Goal: Transaction & Acquisition: Purchase product/service

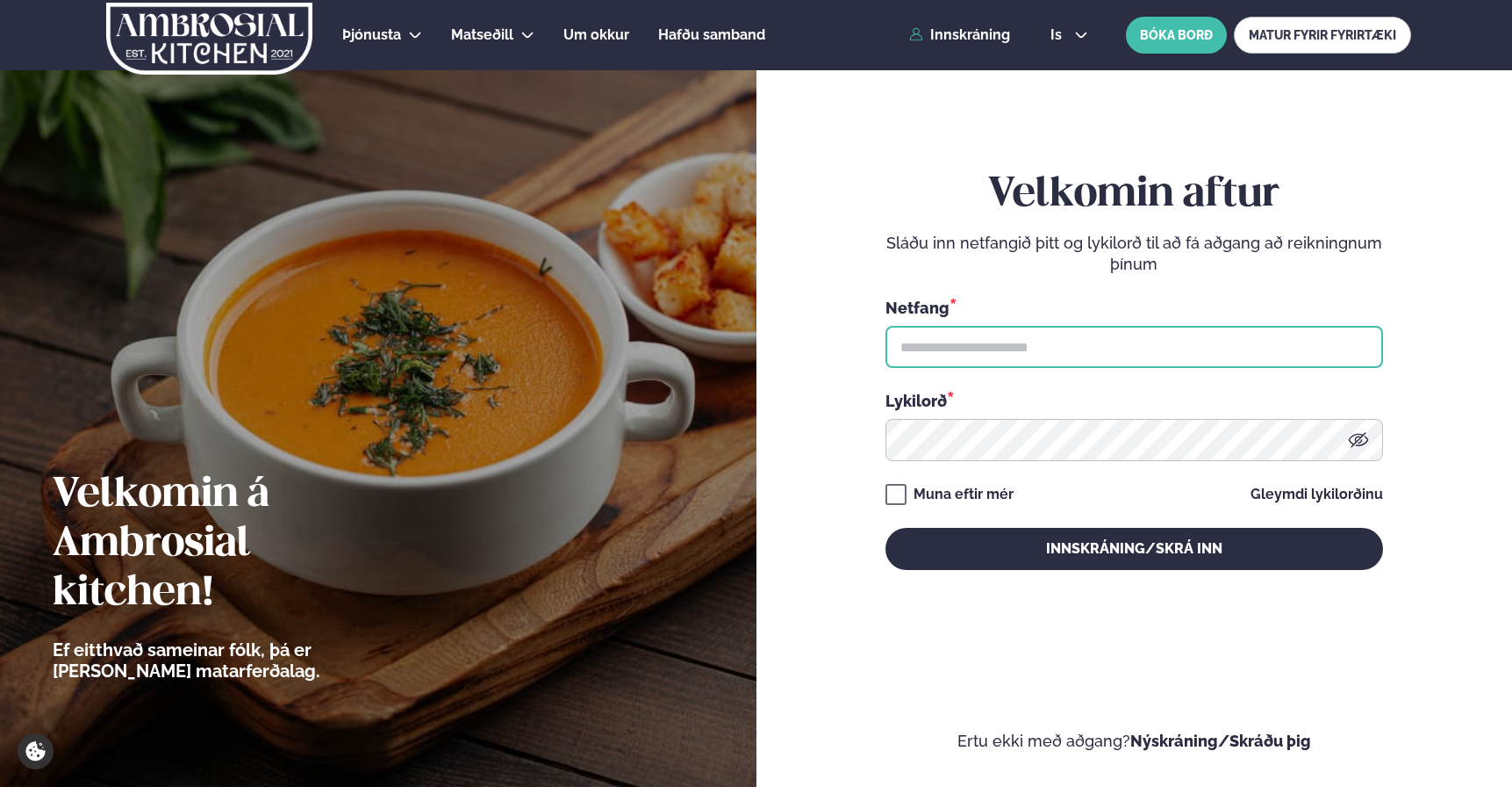
click at [1028, 331] on input "text" at bounding box center [1133, 347] width 497 height 42
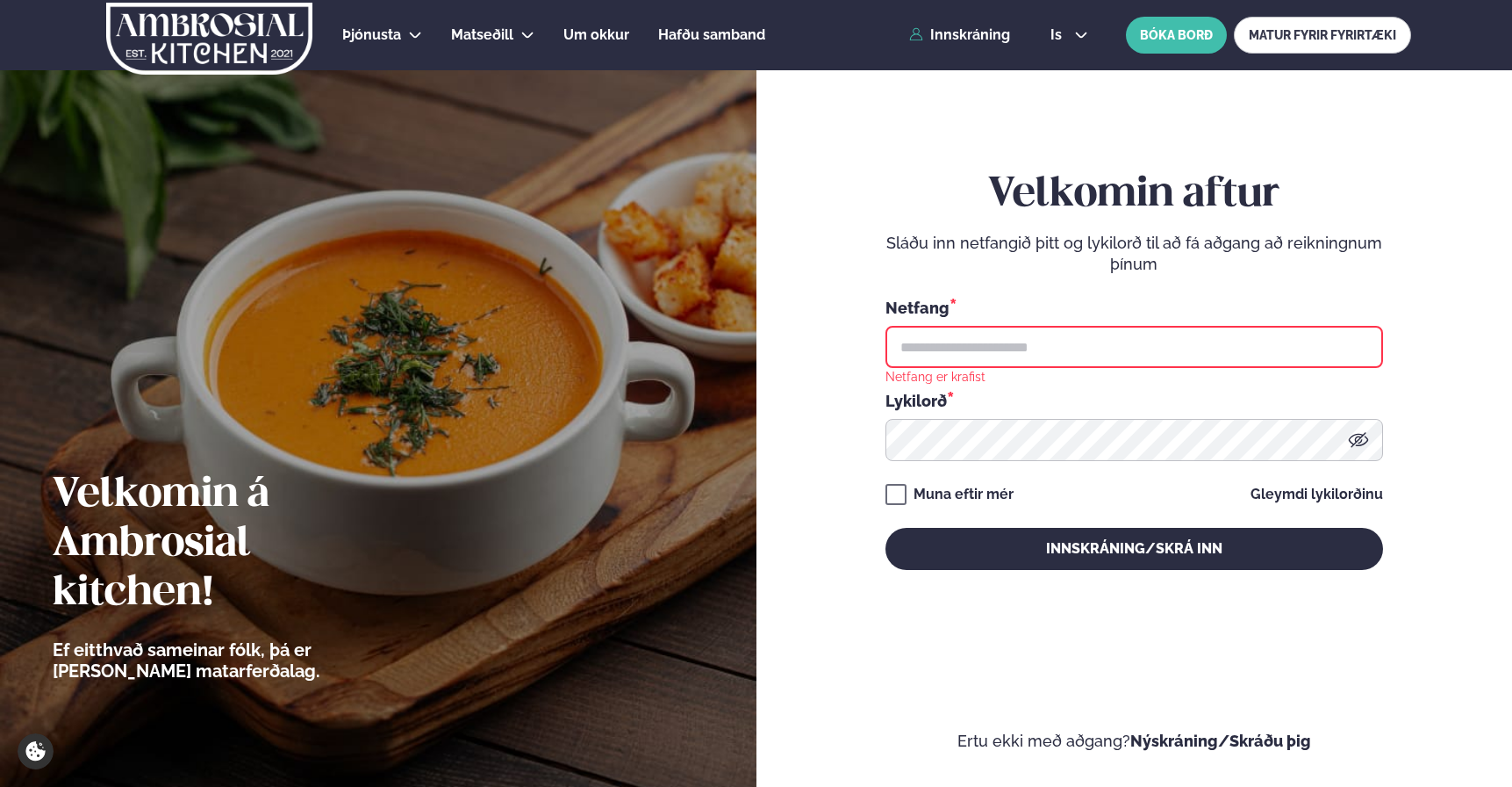
type input "**********"
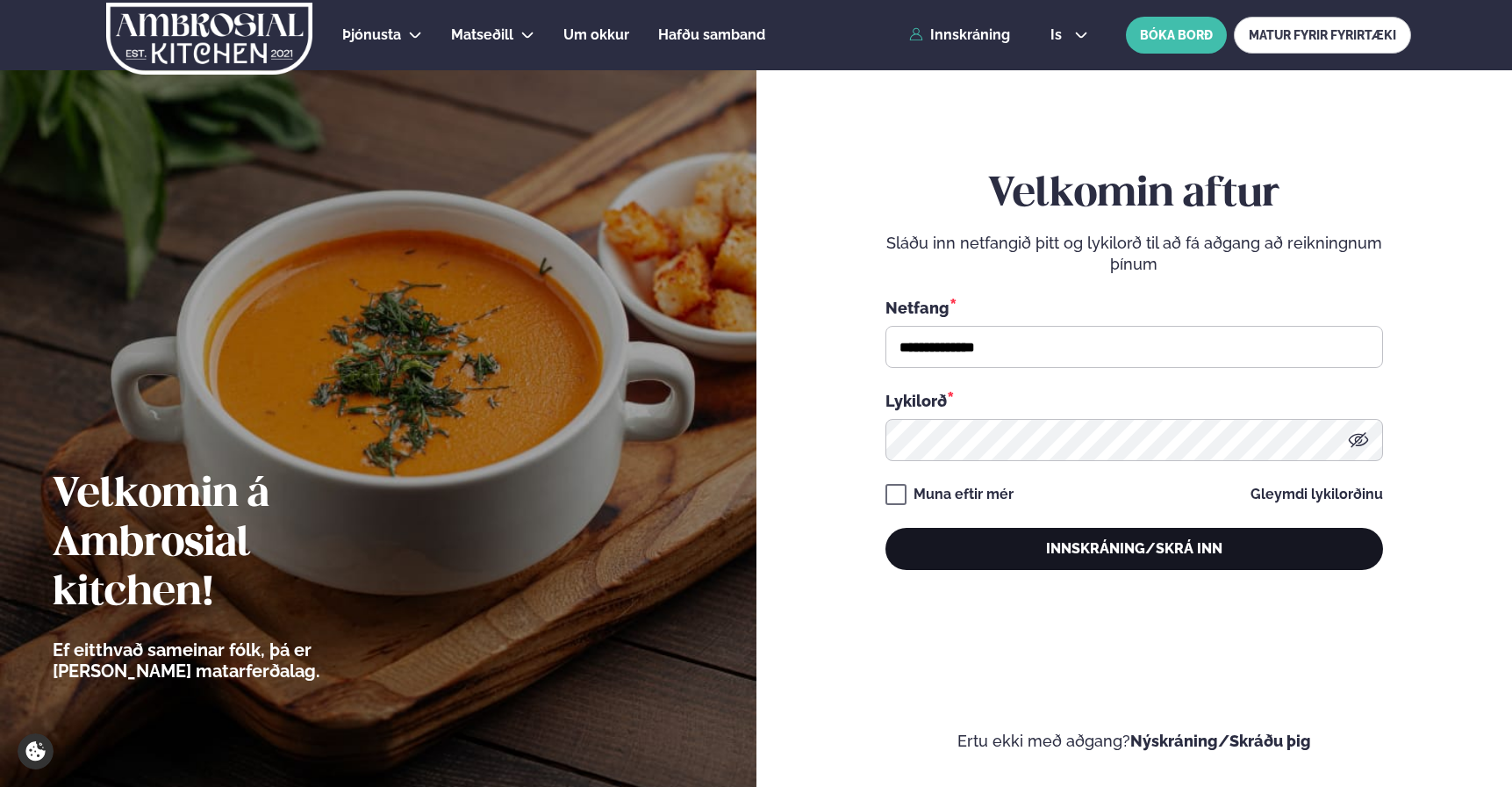
click at [1061, 546] on button "Innskráning/Skrá inn" at bounding box center [1133, 549] width 497 height 42
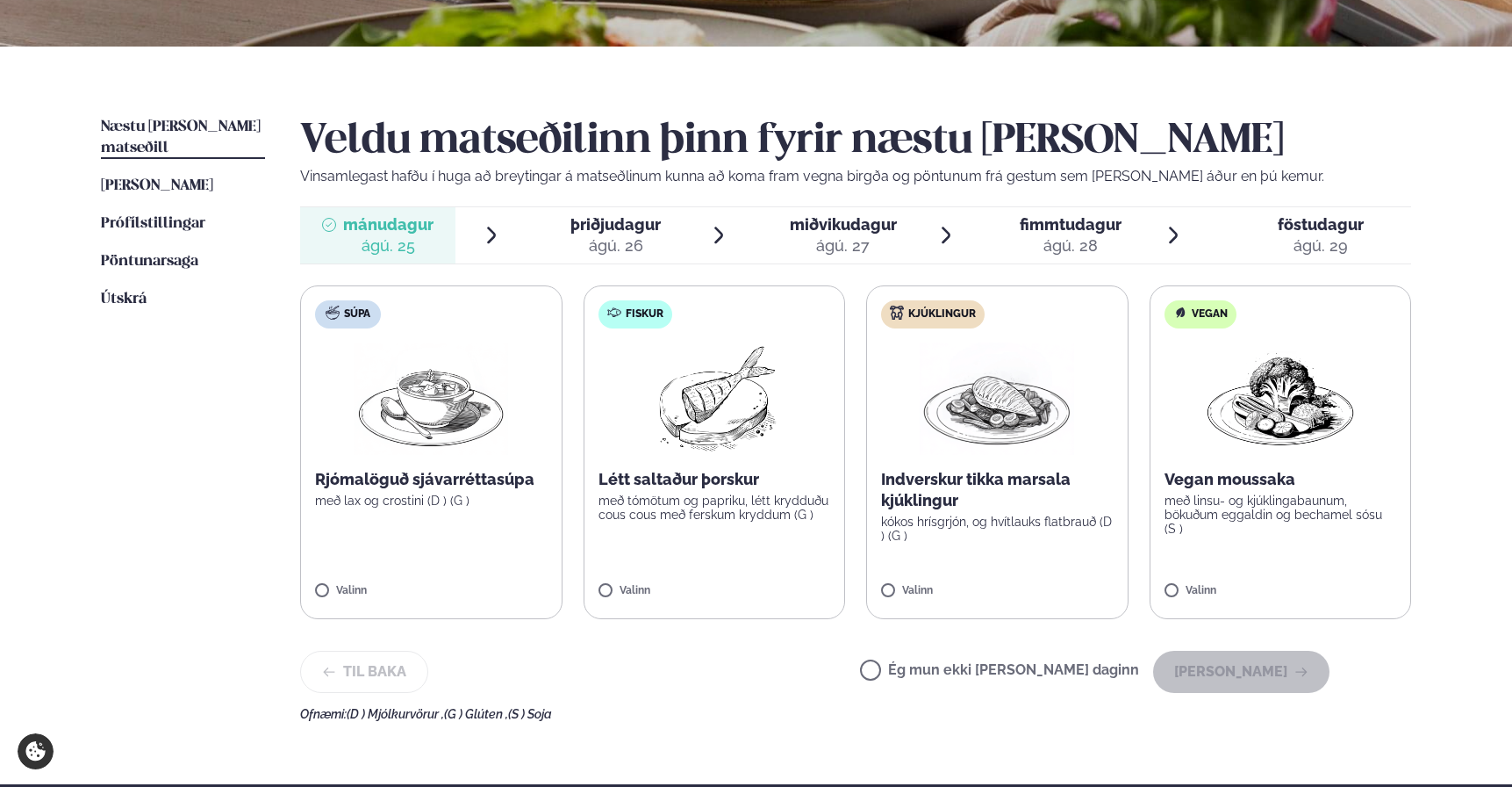
scroll to position [349, 0]
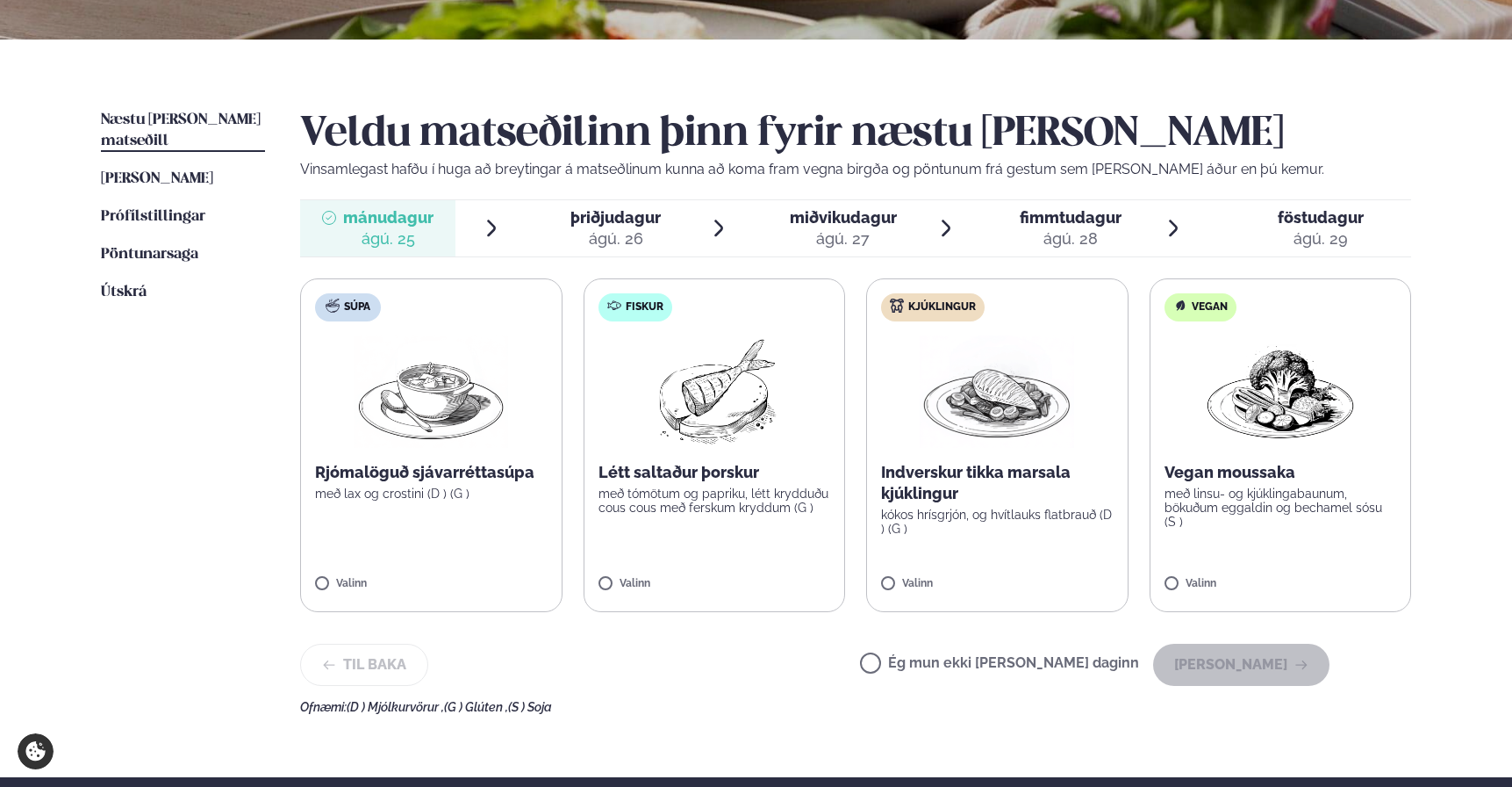
click at [954, 667] on label "Ég mun ekki [PERSON_NAME] daginn" at bounding box center [1000, 665] width 279 height 18
click at [1262, 666] on button "[PERSON_NAME]" at bounding box center [1241, 665] width 176 height 42
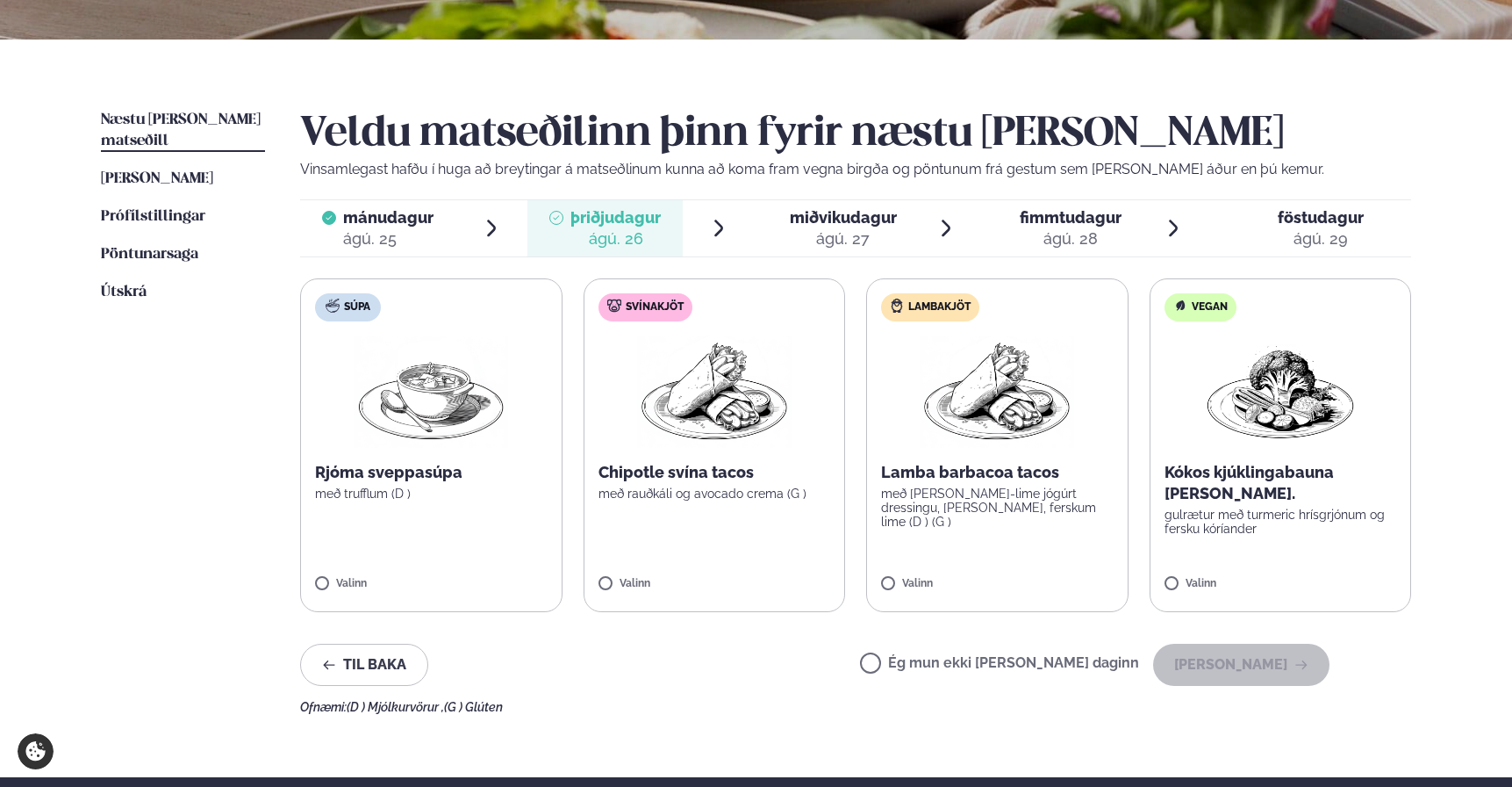
click at [960, 501] on p "með [PERSON_NAME]-lime jógúrt dressingu, [PERSON_NAME], ferskum lime (D ) (G )" at bounding box center [997, 508] width 233 height 42
click at [1275, 670] on button "[PERSON_NAME]" at bounding box center [1241, 665] width 176 height 42
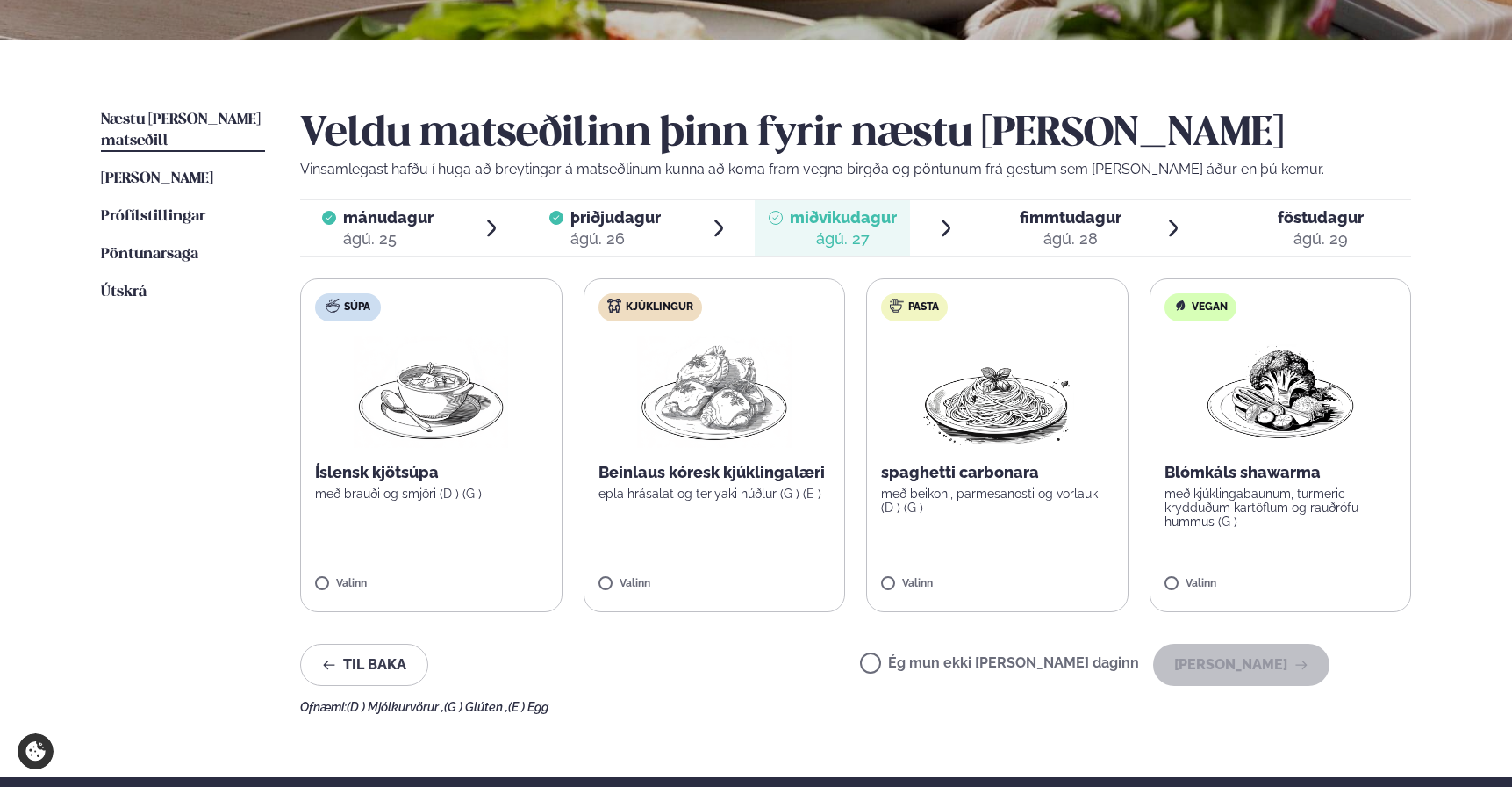
click at [1076, 226] on div "fimmtudagur fim." at bounding box center [1071, 217] width 102 height 21
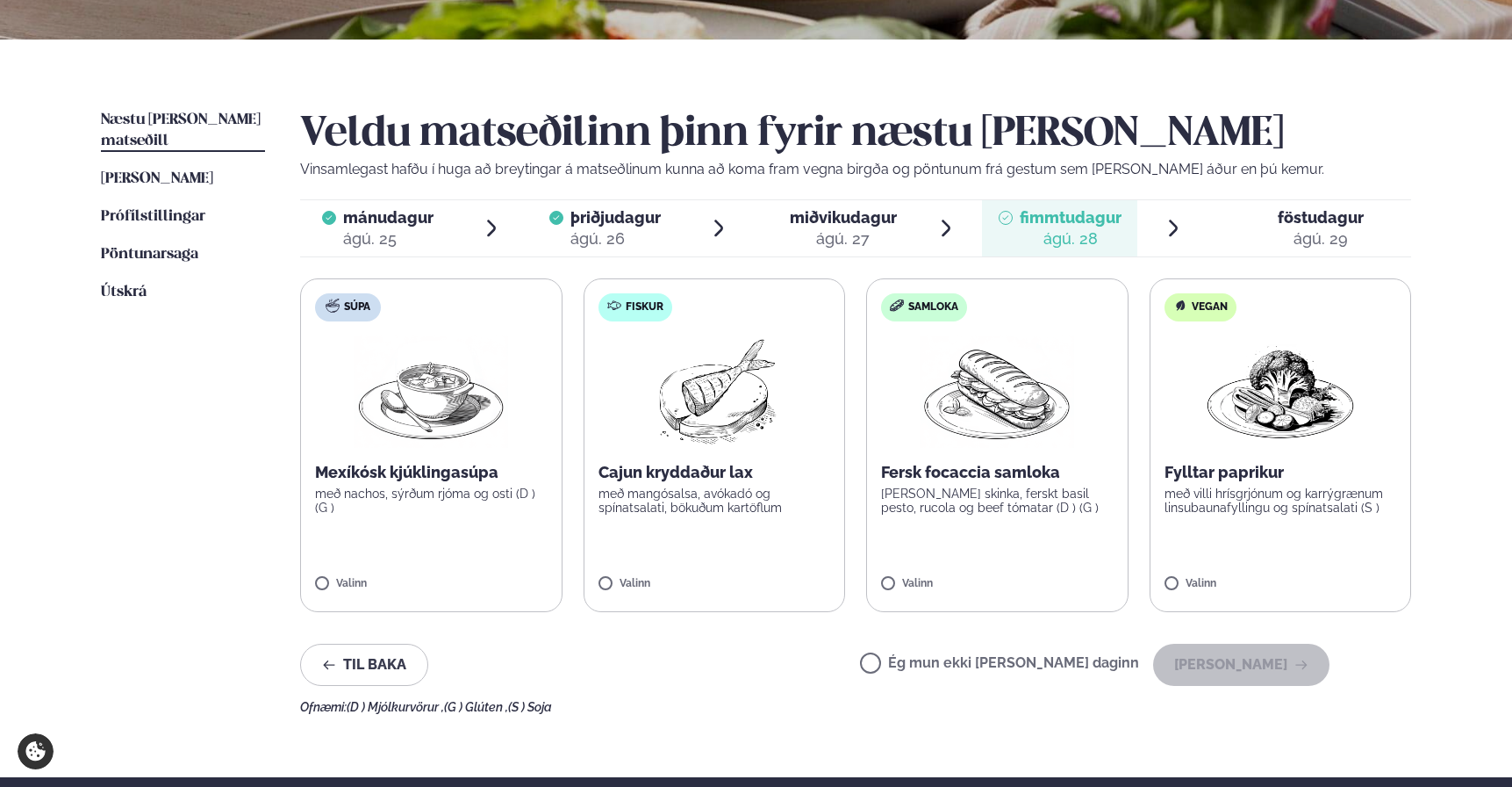
click at [987, 660] on label "Ég mun ekki [PERSON_NAME] daginn" at bounding box center [1000, 665] width 279 height 18
click at [1275, 666] on button "[PERSON_NAME]" at bounding box center [1241, 665] width 176 height 42
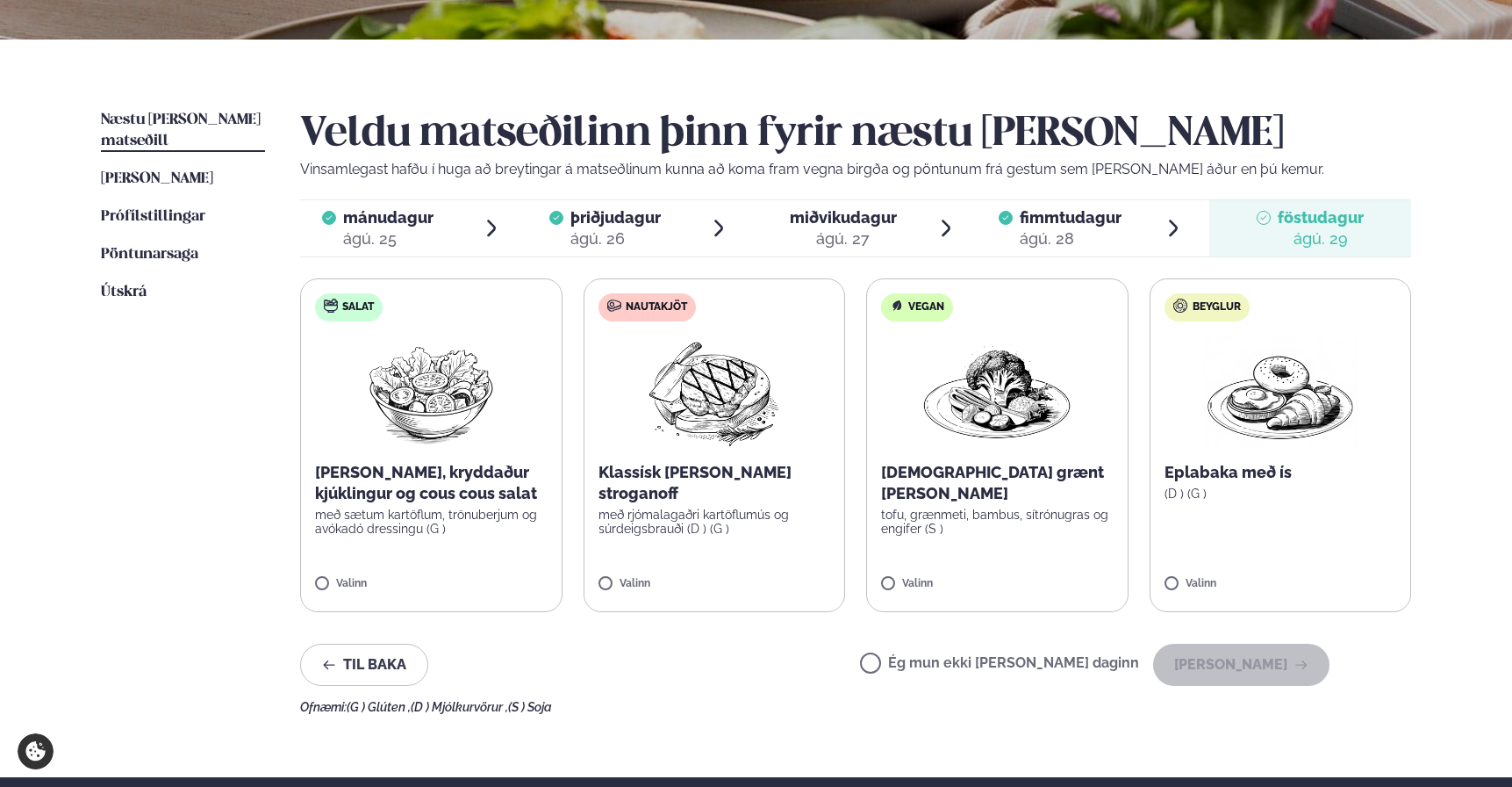
click at [828, 241] on div "ágú. 27" at bounding box center [843, 238] width 107 height 21
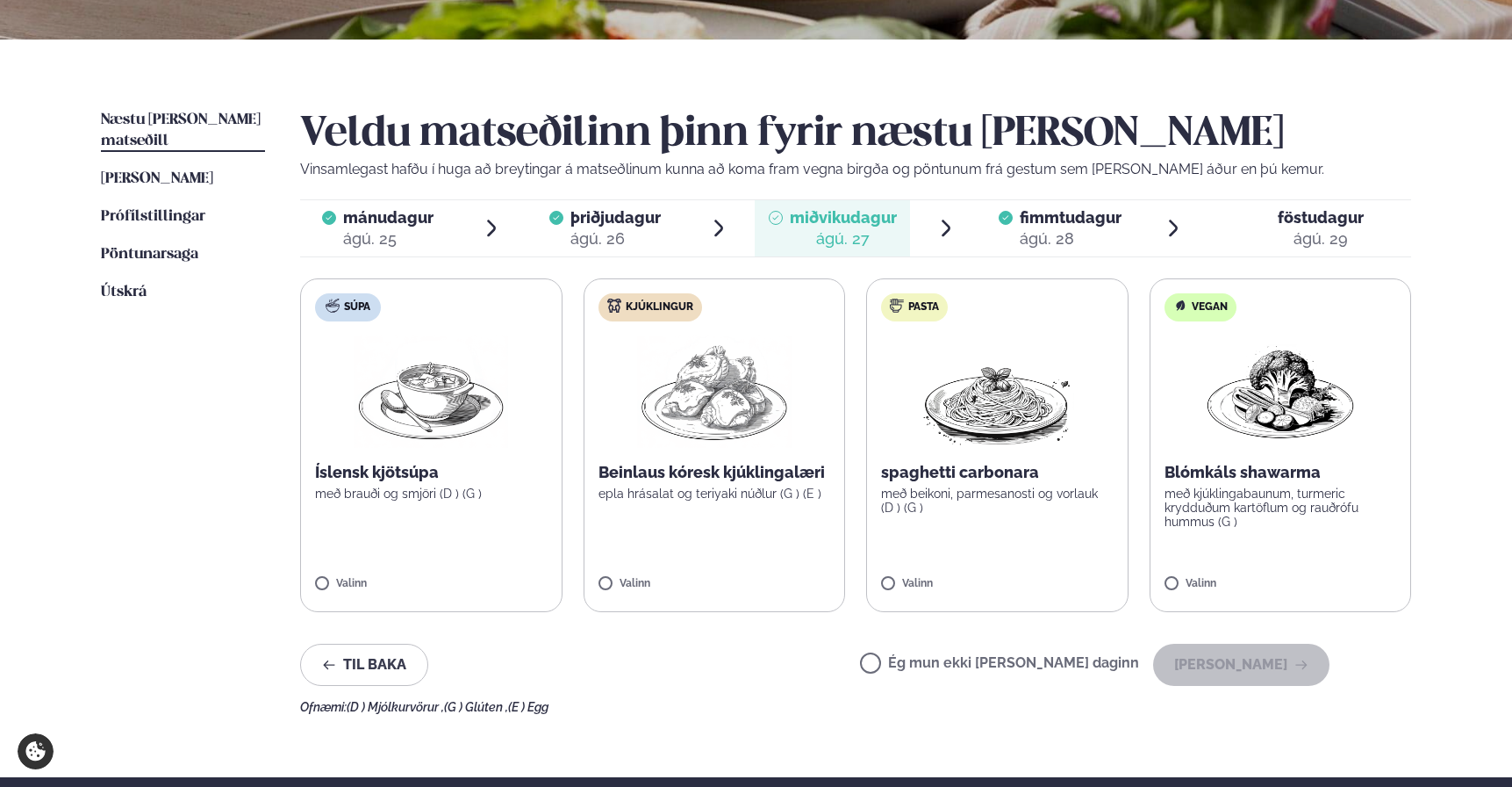
click at [683, 583] on div "Valinn" at bounding box center [714, 585] width 233 height 15
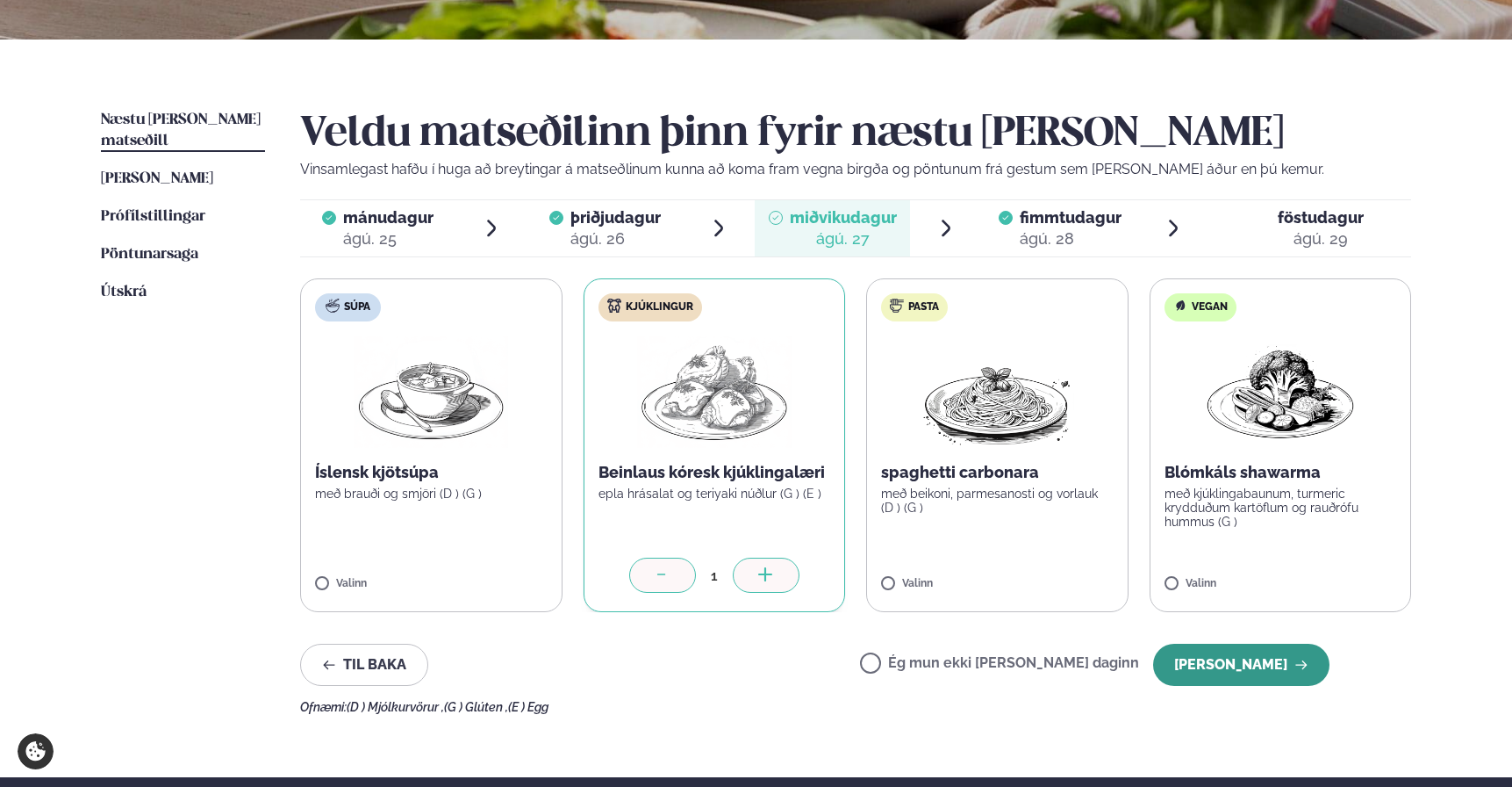
click at [1219, 657] on button "[PERSON_NAME]" at bounding box center [1241, 665] width 176 height 42
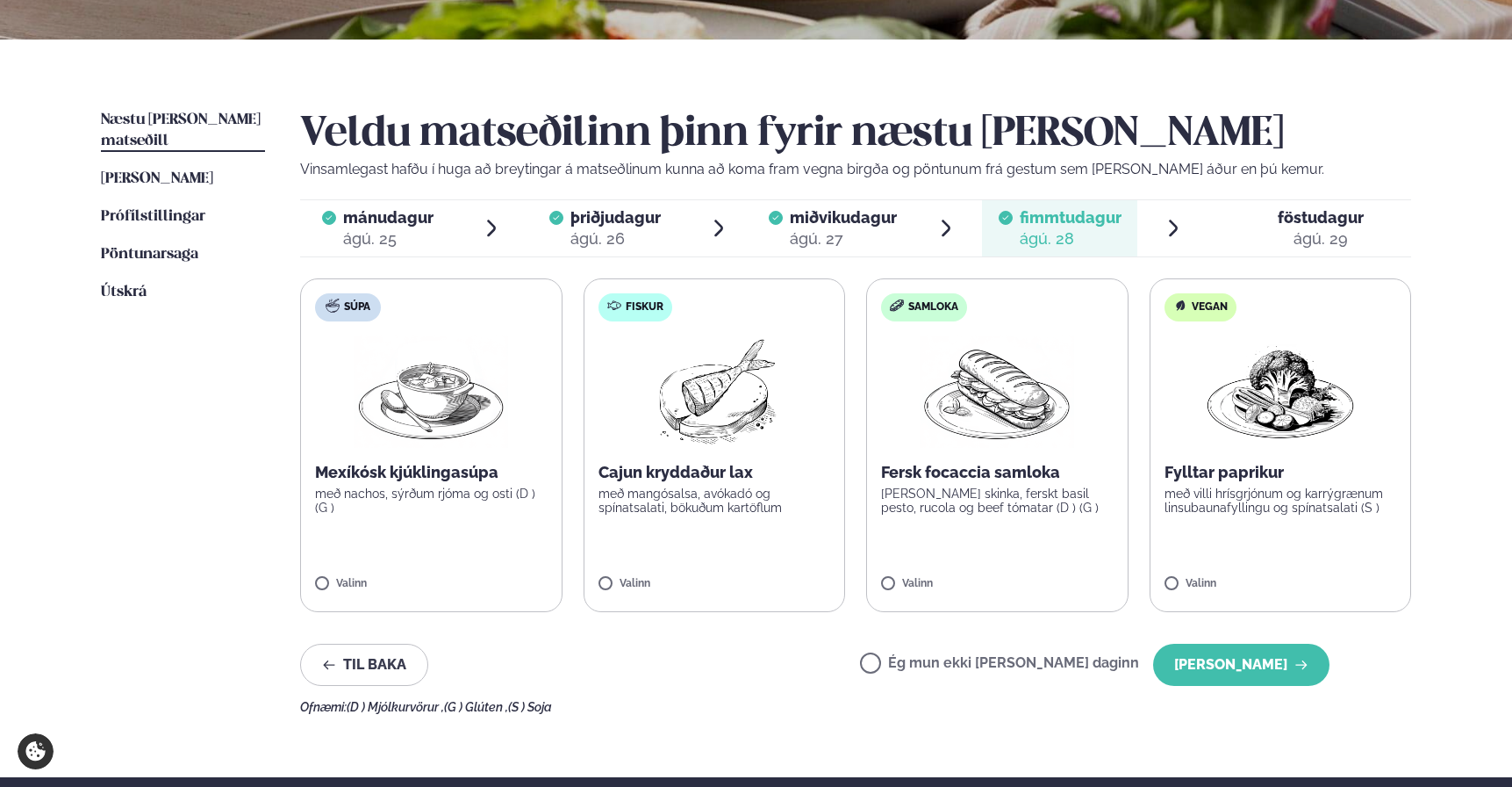
click at [1219, 657] on button "[PERSON_NAME]" at bounding box center [1241, 665] width 176 height 42
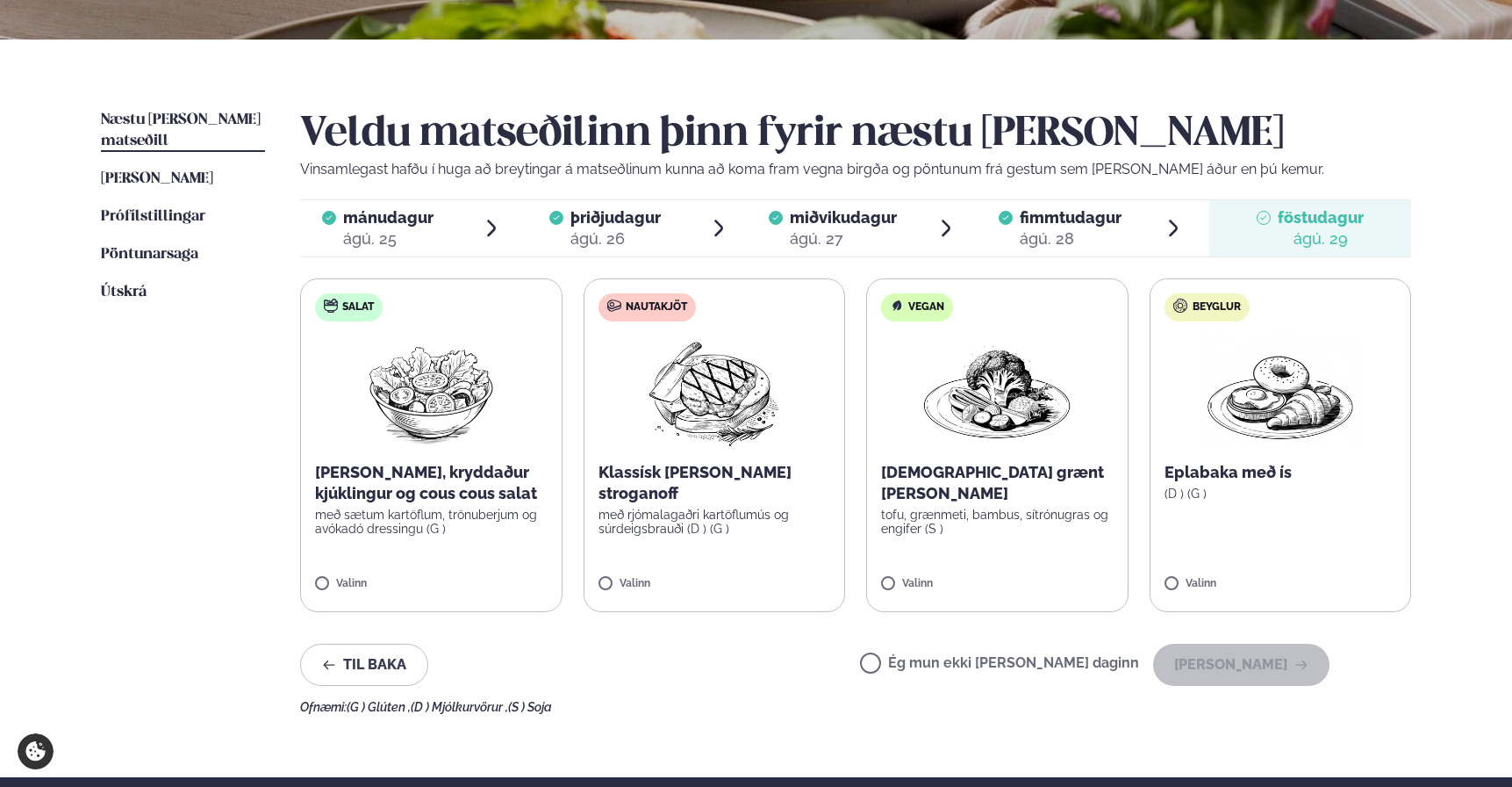
click at [685, 519] on label "Nautakjöt Klassísk [PERSON_NAME] stroganoff með rjómalagaðri kartöflumús og súr…" at bounding box center [715, 445] width 263 height 333
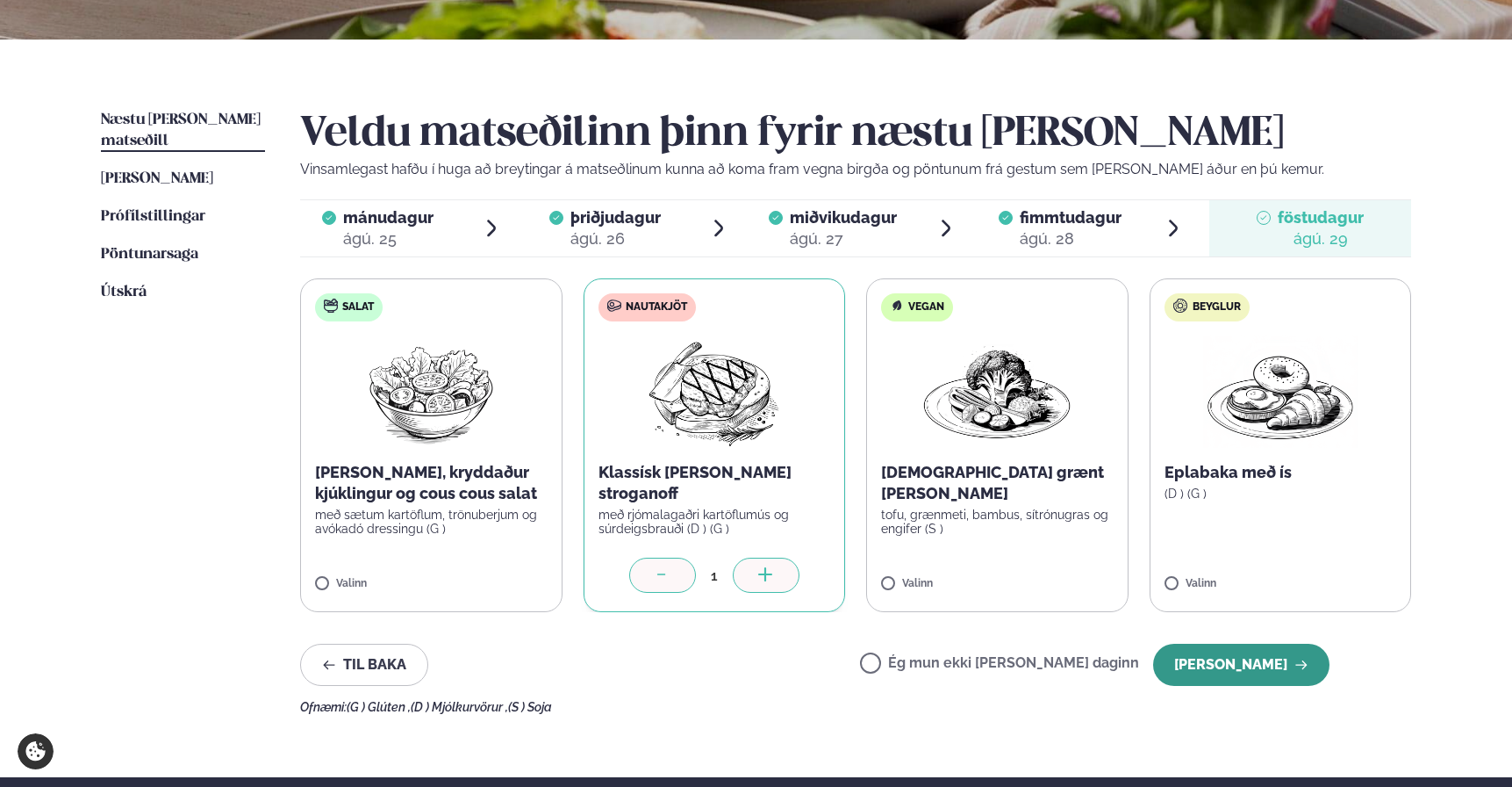
click at [1267, 656] on button "[PERSON_NAME]" at bounding box center [1241, 665] width 176 height 42
